Goal: Information Seeking & Learning: Find specific page/section

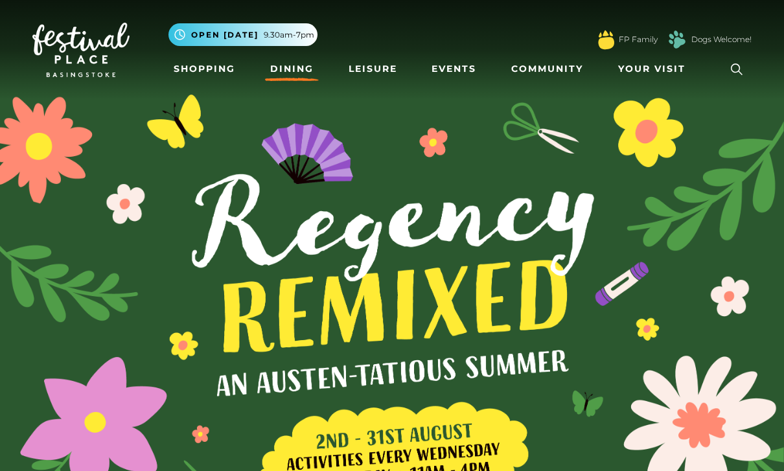
click at [302, 70] on link "Dining" at bounding box center [292, 69] width 54 height 24
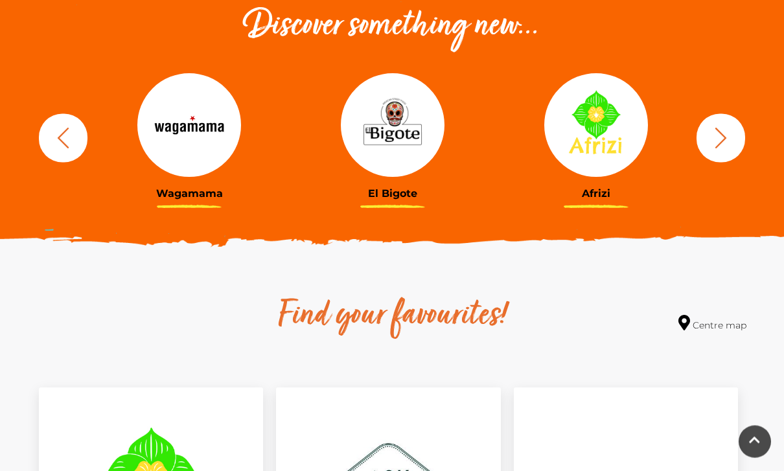
scroll to position [474, 0]
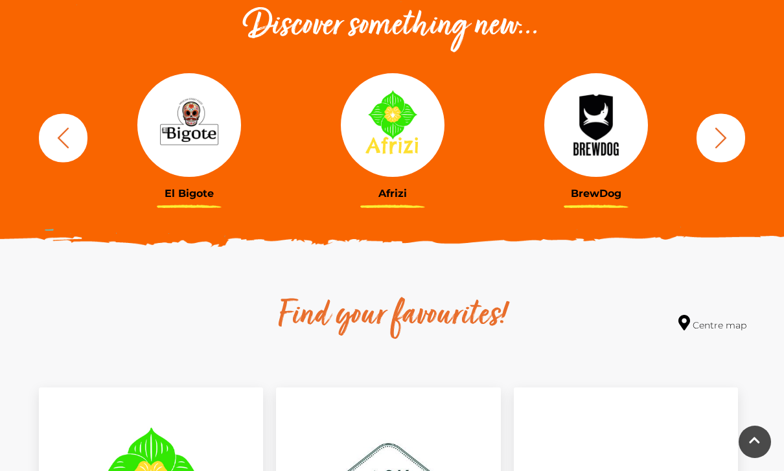
click at [200, 148] on img at bounding box center [189, 125] width 104 height 104
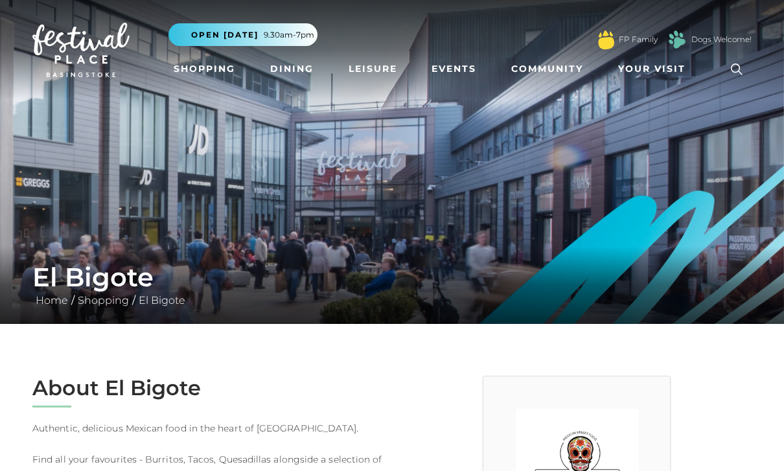
click at [288, 68] on link "Dining" at bounding box center [292, 69] width 54 height 24
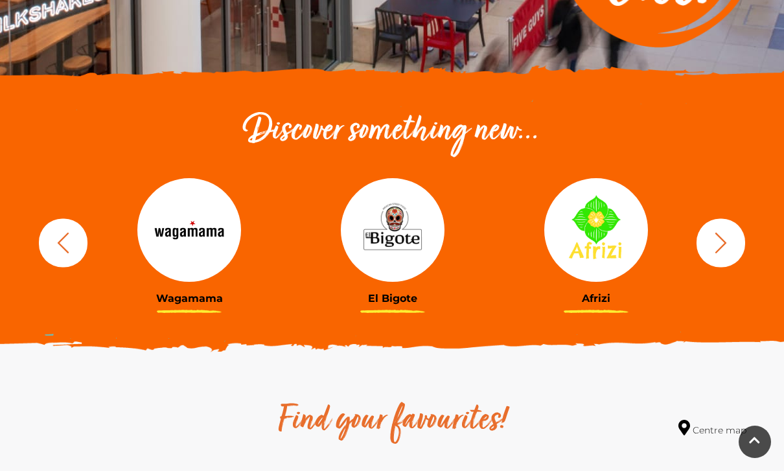
scroll to position [368, 0]
click at [614, 252] on img at bounding box center [596, 231] width 104 height 104
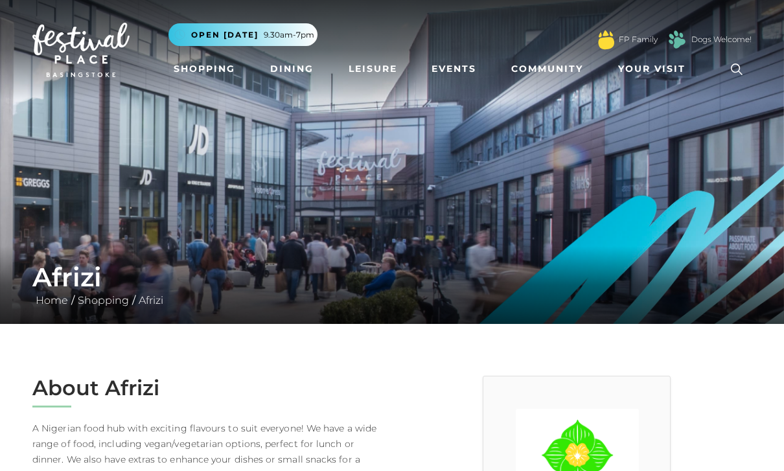
click at [736, 66] on icon at bounding box center [736, 69] width 19 height 19
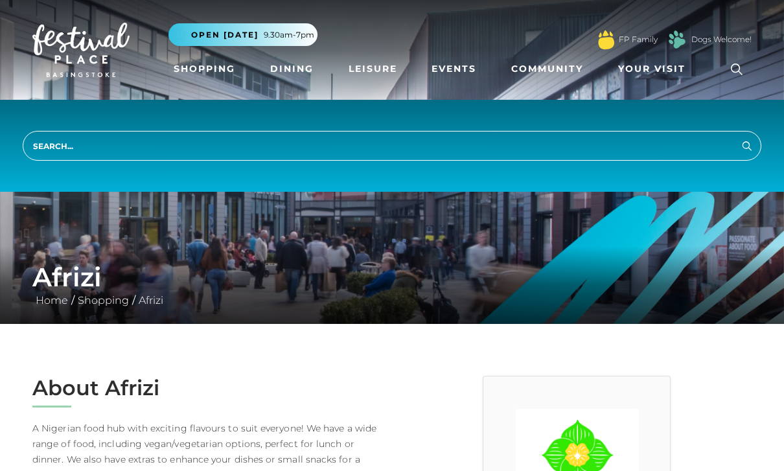
click at [609, 131] on input "search" at bounding box center [392, 146] width 739 height 30
type input "buf"
click at [747, 145] on button "Search" at bounding box center [747, 145] width 16 height 16
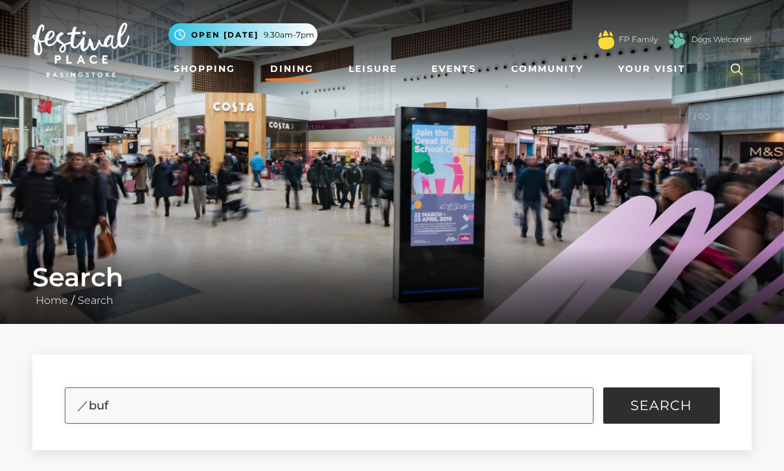
type input "／buf"
click at [297, 75] on link "Dining" at bounding box center [292, 69] width 54 height 24
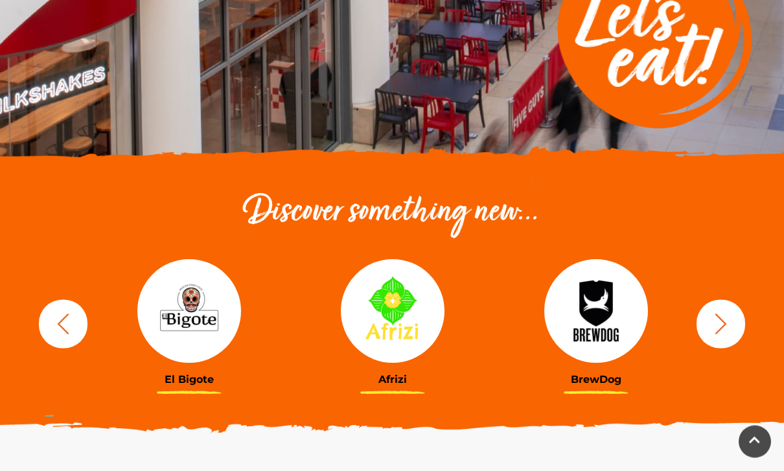
scroll to position [264, 0]
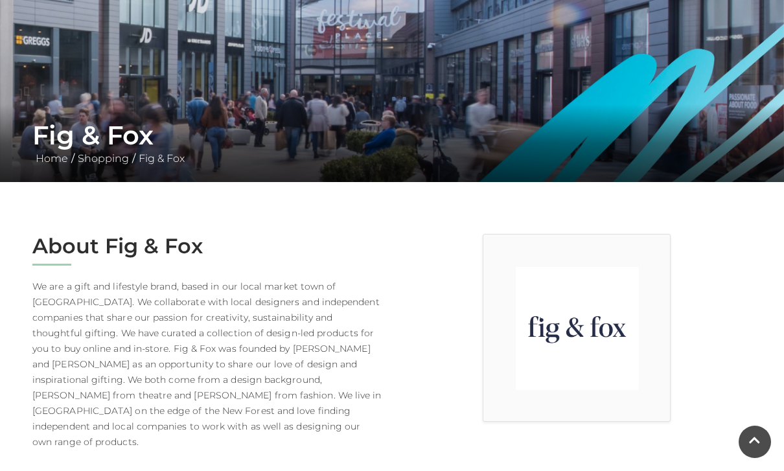
scroll to position [49, 0]
